Goal: Task Accomplishment & Management: Use online tool/utility

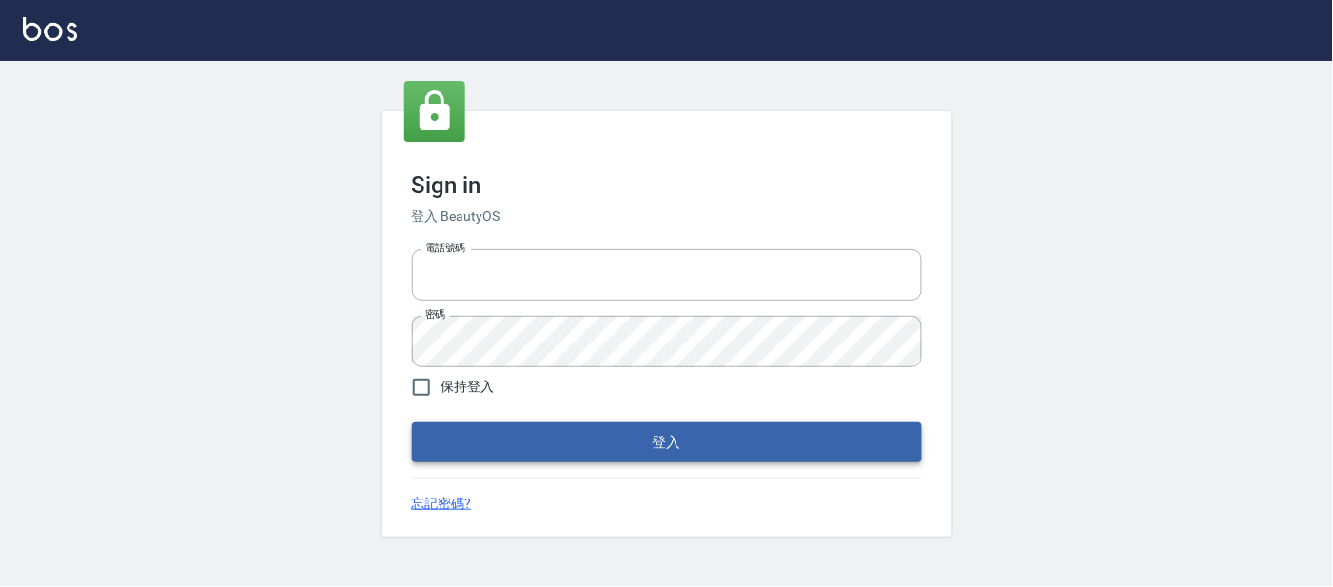
type input "25866822"
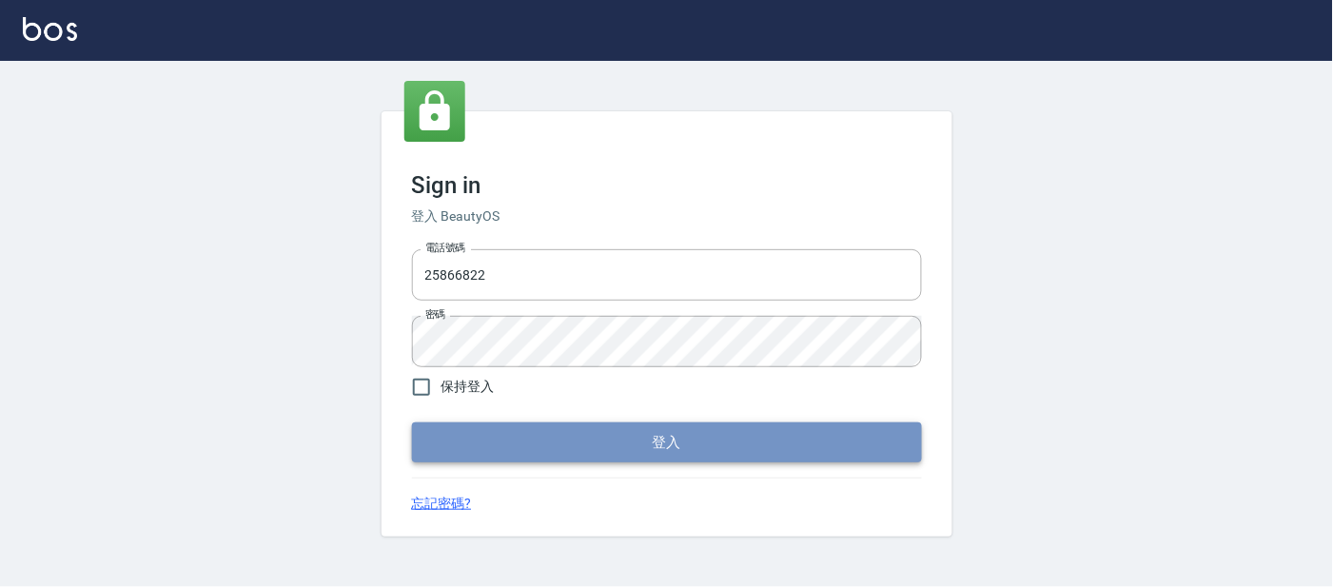
click at [554, 425] on button "登入" at bounding box center [667, 442] width 510 height 40
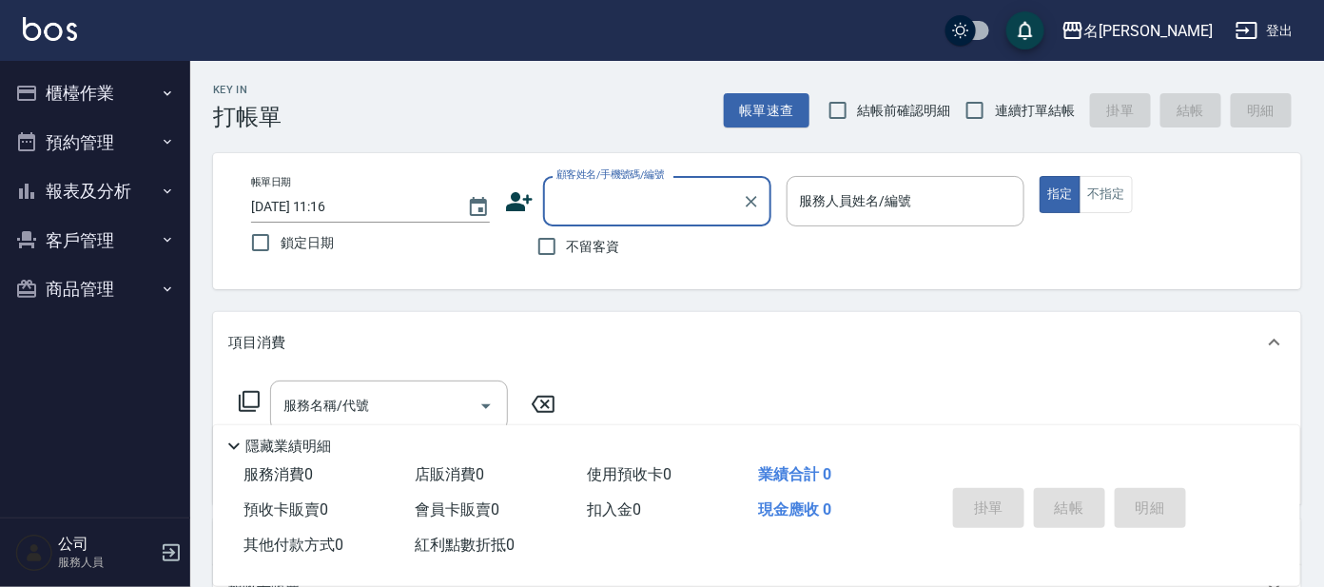
click at [119, 88] on button "櫃檯作業" at bounding box center [95, 92] width 175 height 49
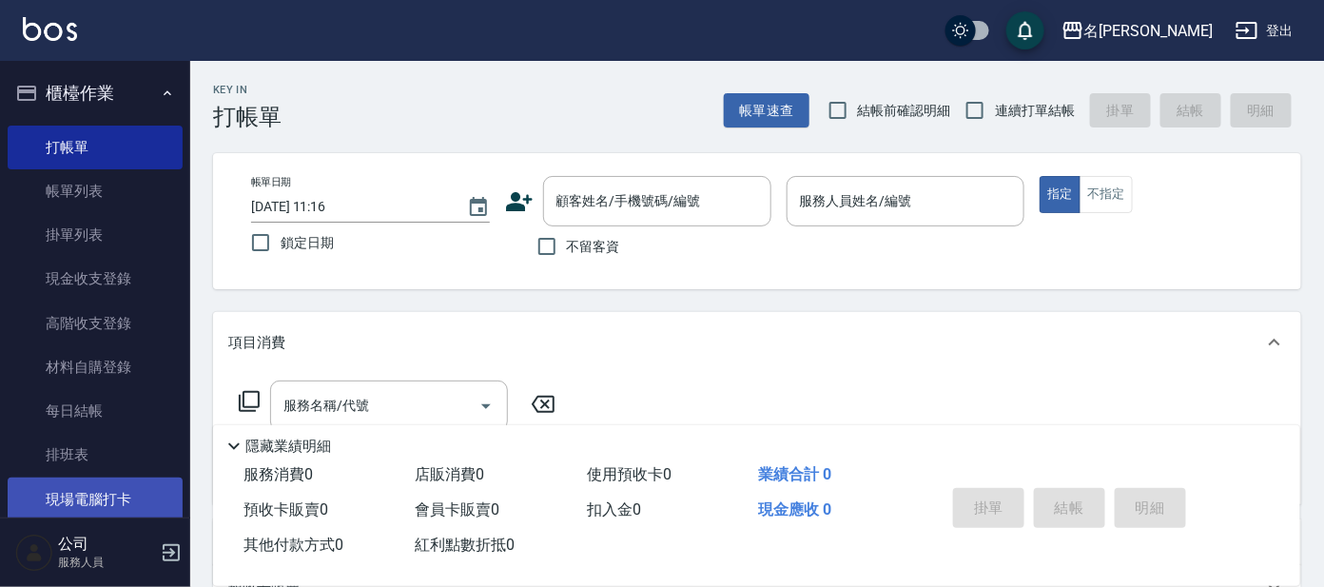
click at [121, 483] on link "現場電腦打卡" at bounding box center [95, 500] width 175 height 44
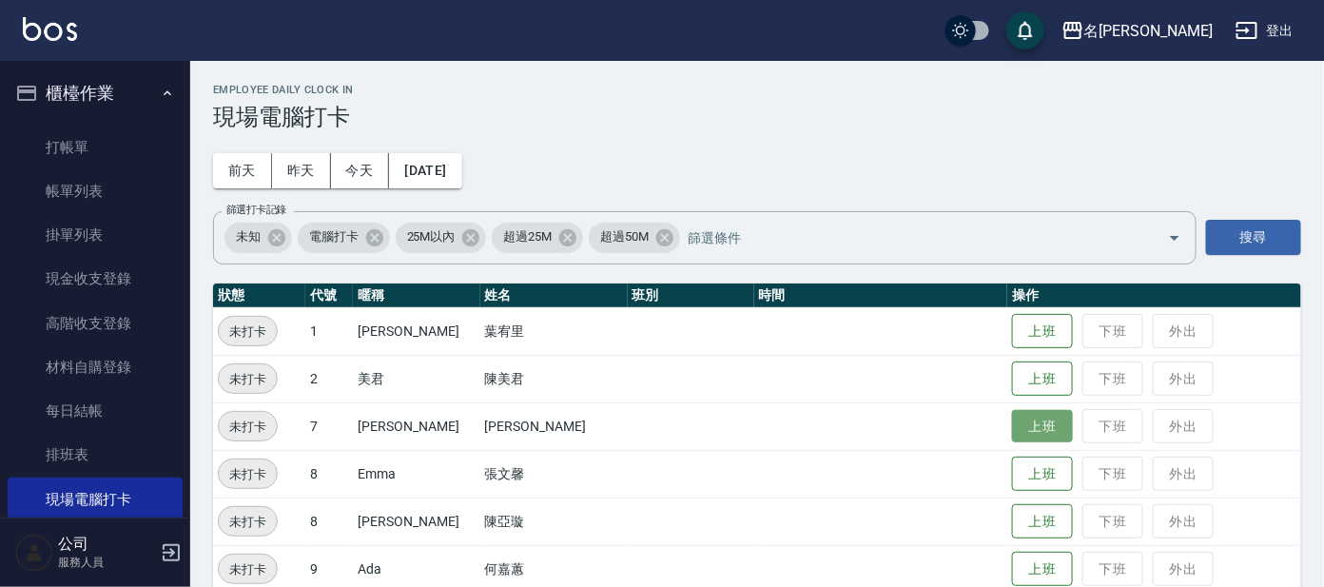
click at [1017, 434] on button "上班" at bounding box center [1042, 426] width 61 height 33
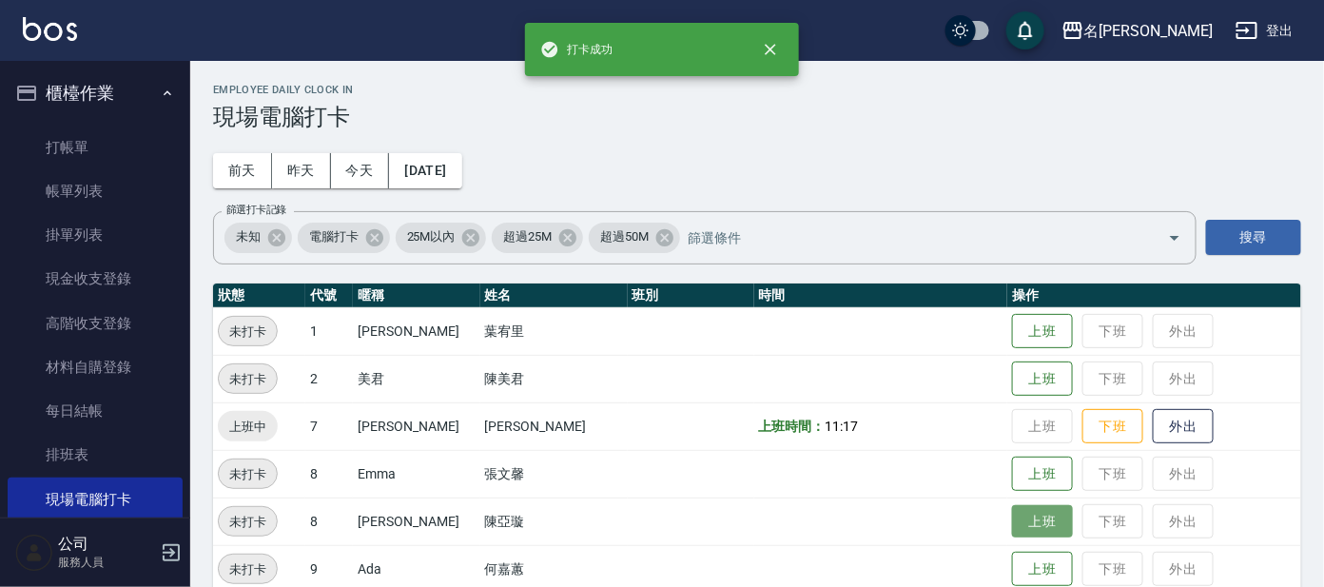
click at [1018, 528] on button "上班" at bounding box center [1042, 521] width 61 height 33
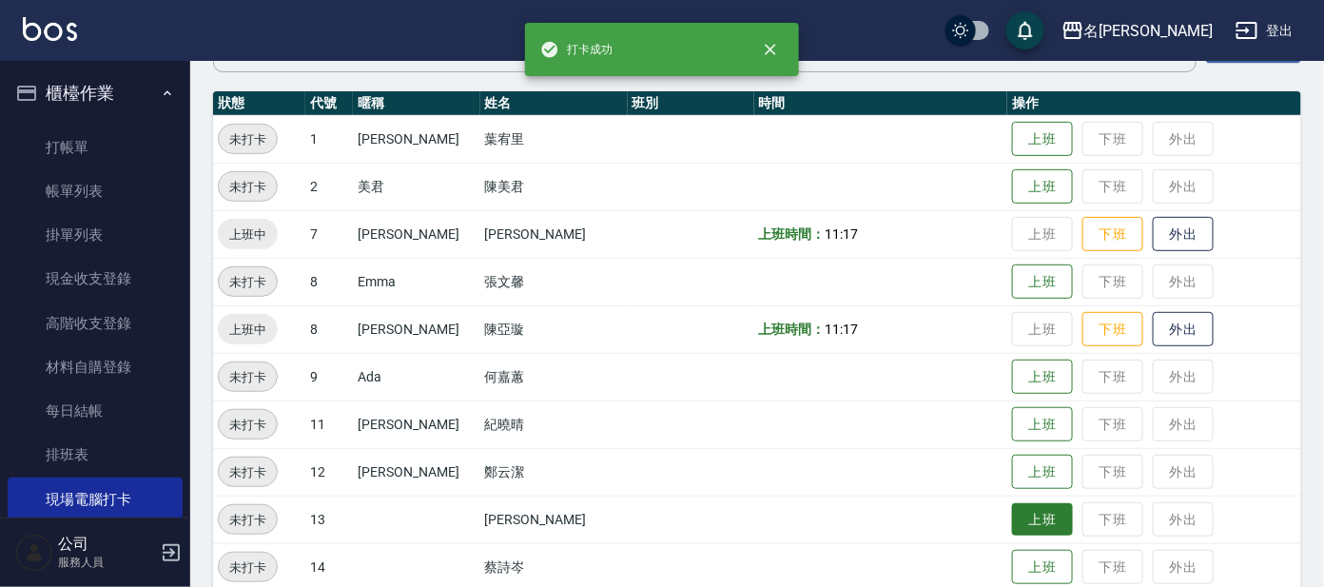
scroll to position [237, 0]
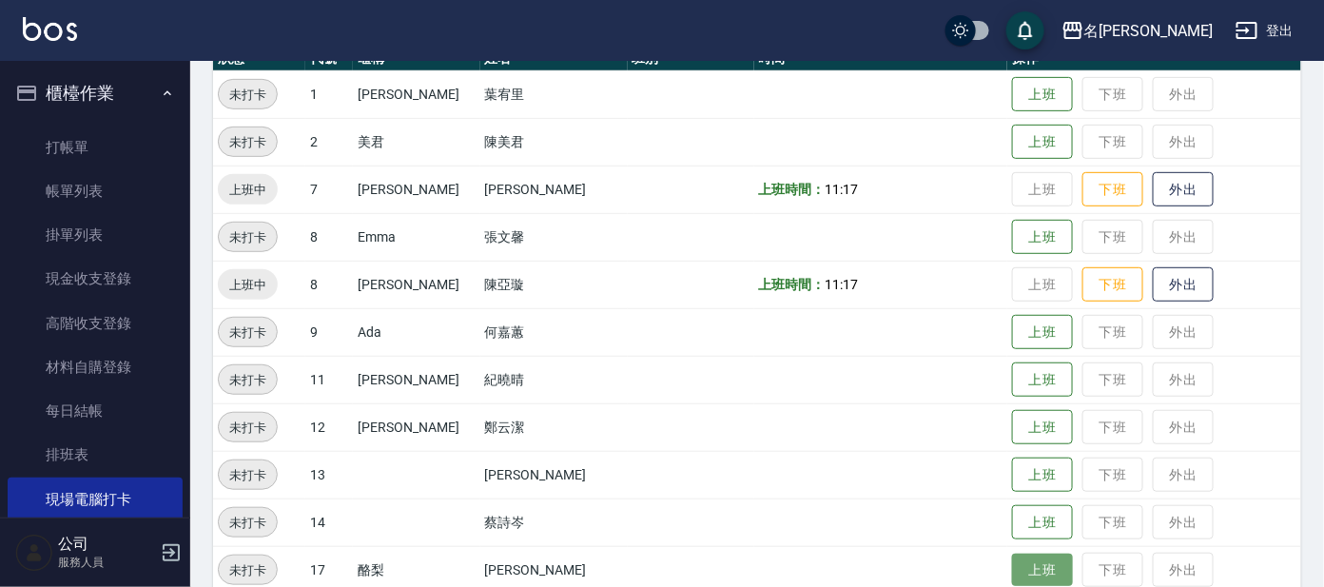
click at [1024, 557] on button "上班" at bounding box center [1042, 570] width 61 height 33
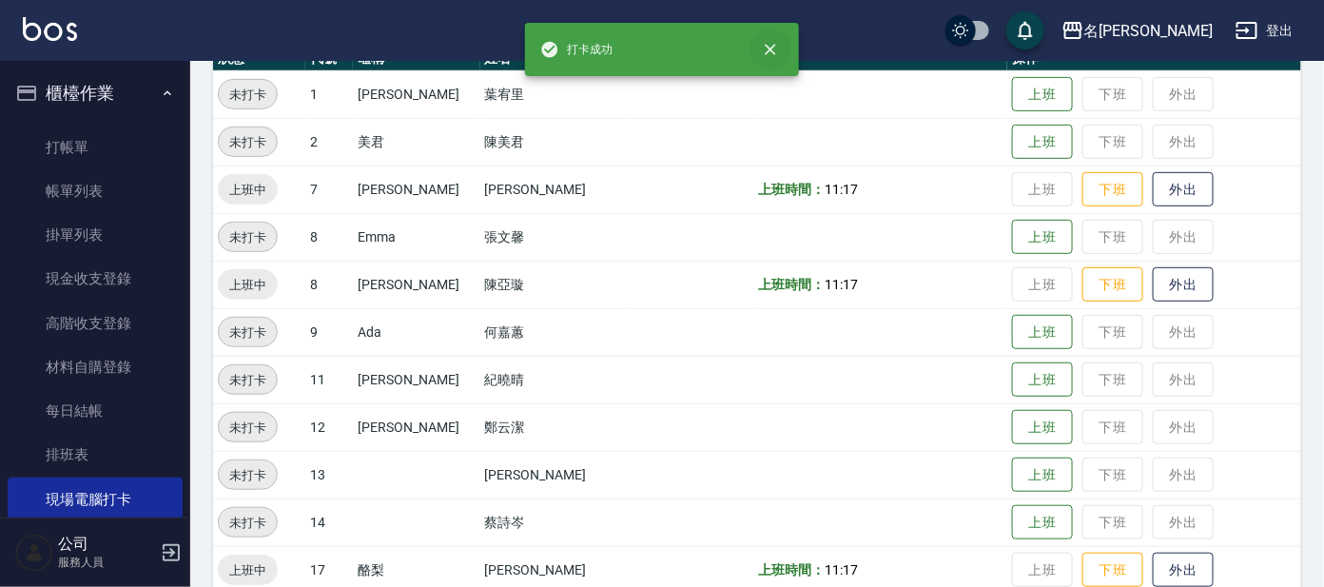
click at [756, 50] on button "close" at bounding box center [771, 50] width 42 height 42
